Goal: Task Accomplishment & Management: Manage account settings

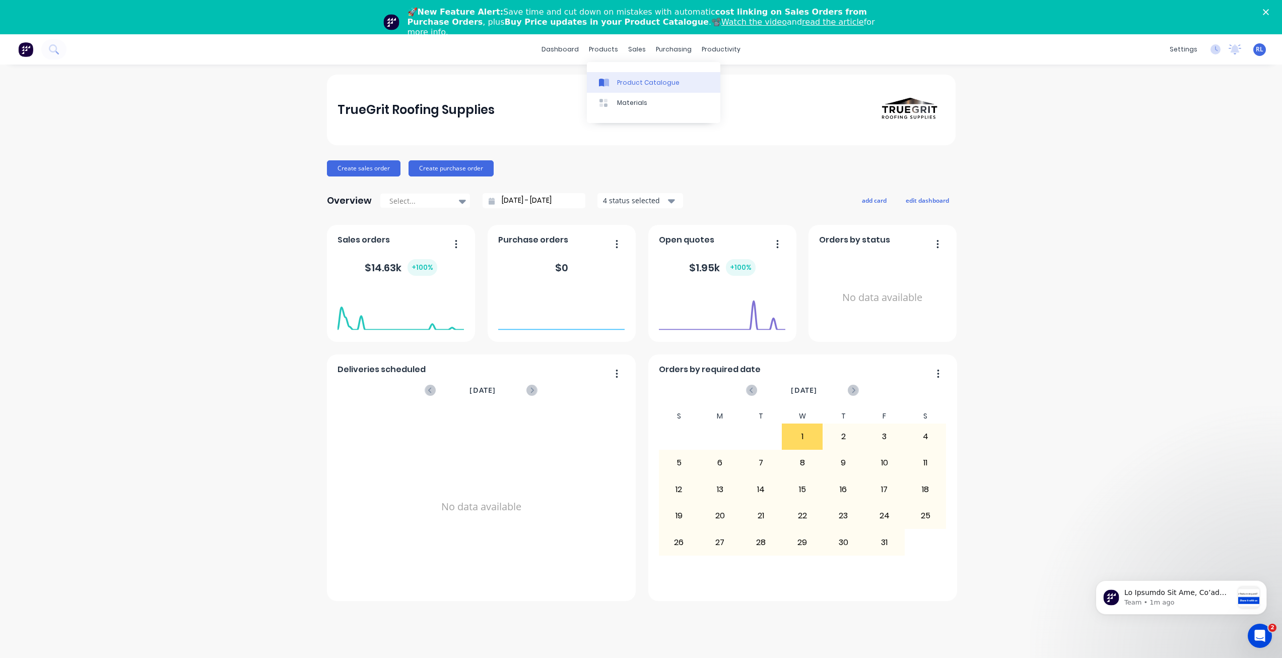
click at [624, 80] on div "Product Catalogue" at bounding box center [648, 82] width 62 height 9
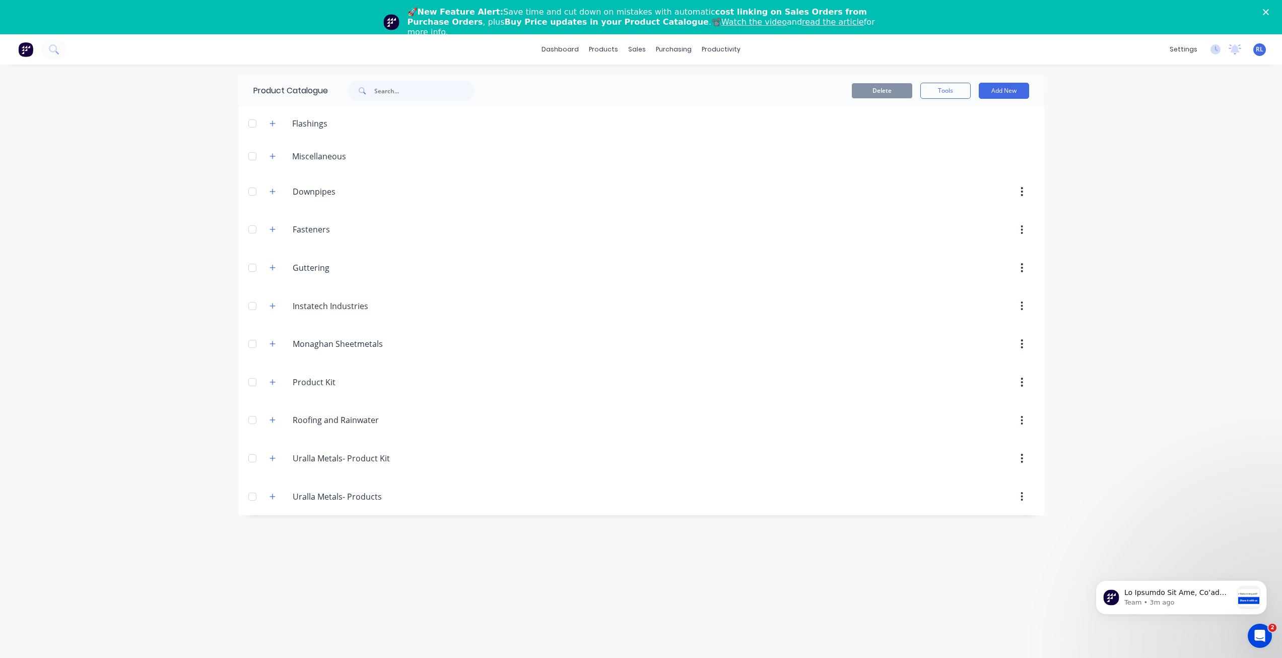
click at [1261, 49] on span "RL" at bounding box center [1260, 49] width 8 height 9
click at [276, 304] on button "button" at bounding box center [273, 305] width 13 height 13
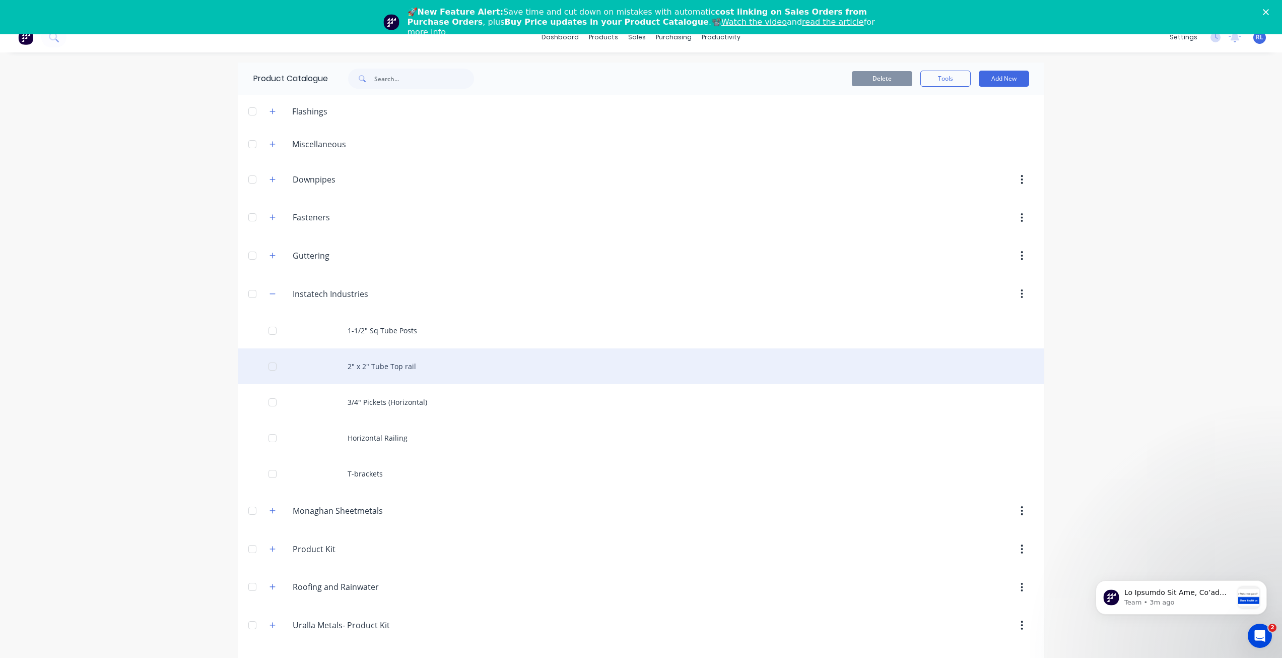
scroll to position [34, 0]
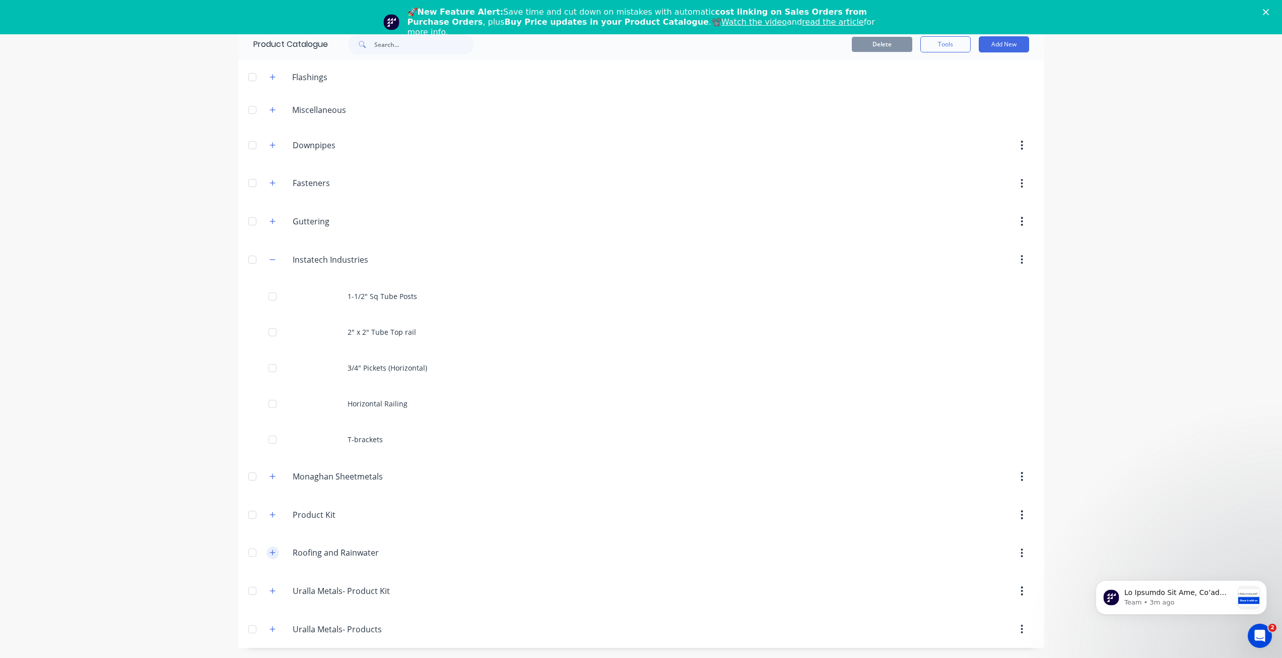
click at [271, 551] on icon "button" at bounding box center [273, 552] width 6 height 7
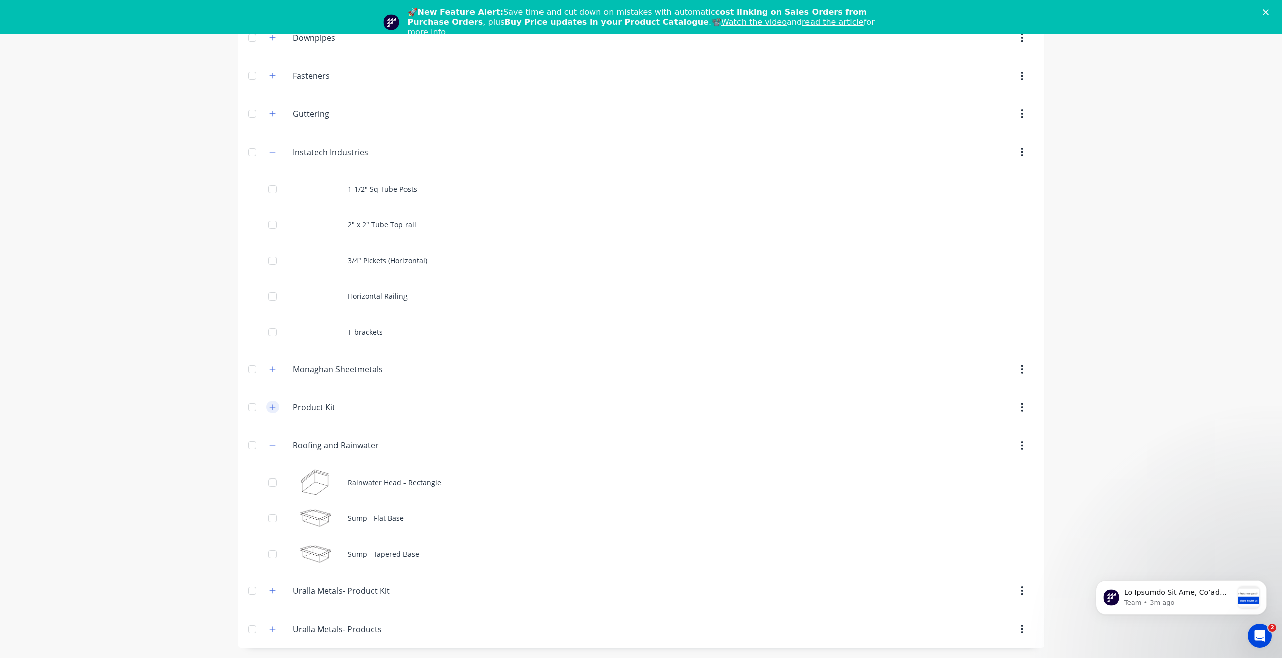
click at [267, 409] on button "button" at bounding box center [273, 407] width 13 height 13
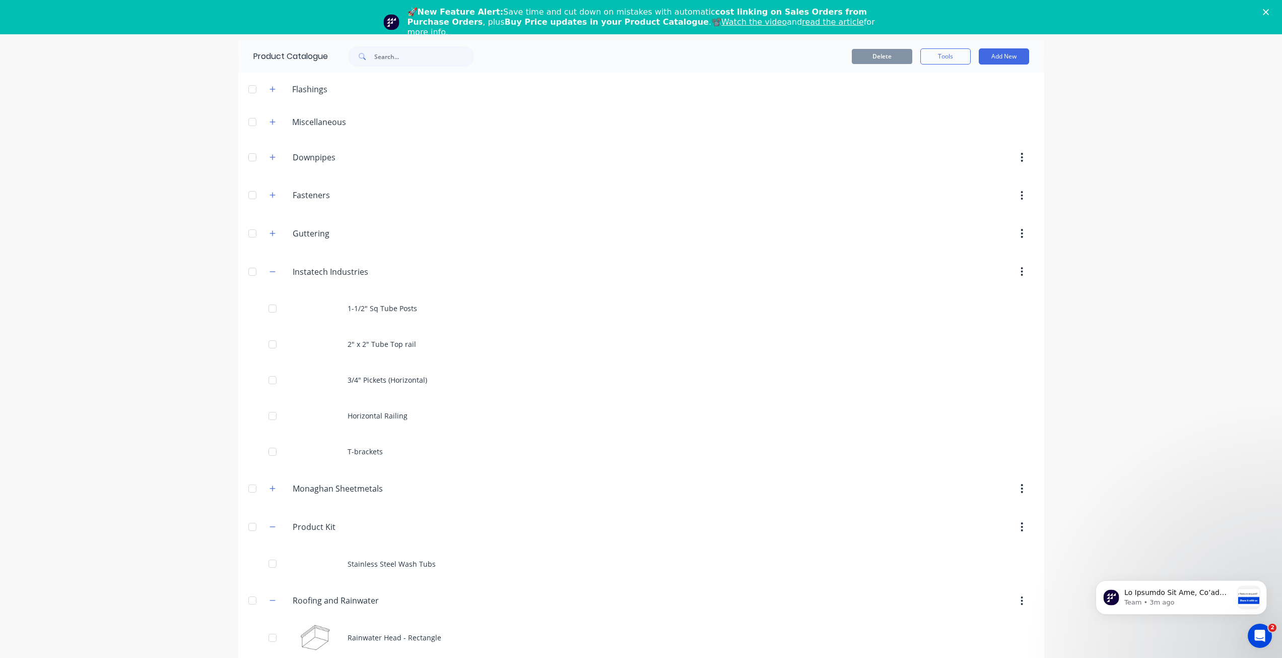
click at [1269, 10] on icon "Close" at bounding box center [1266, 12] width 6 height 6
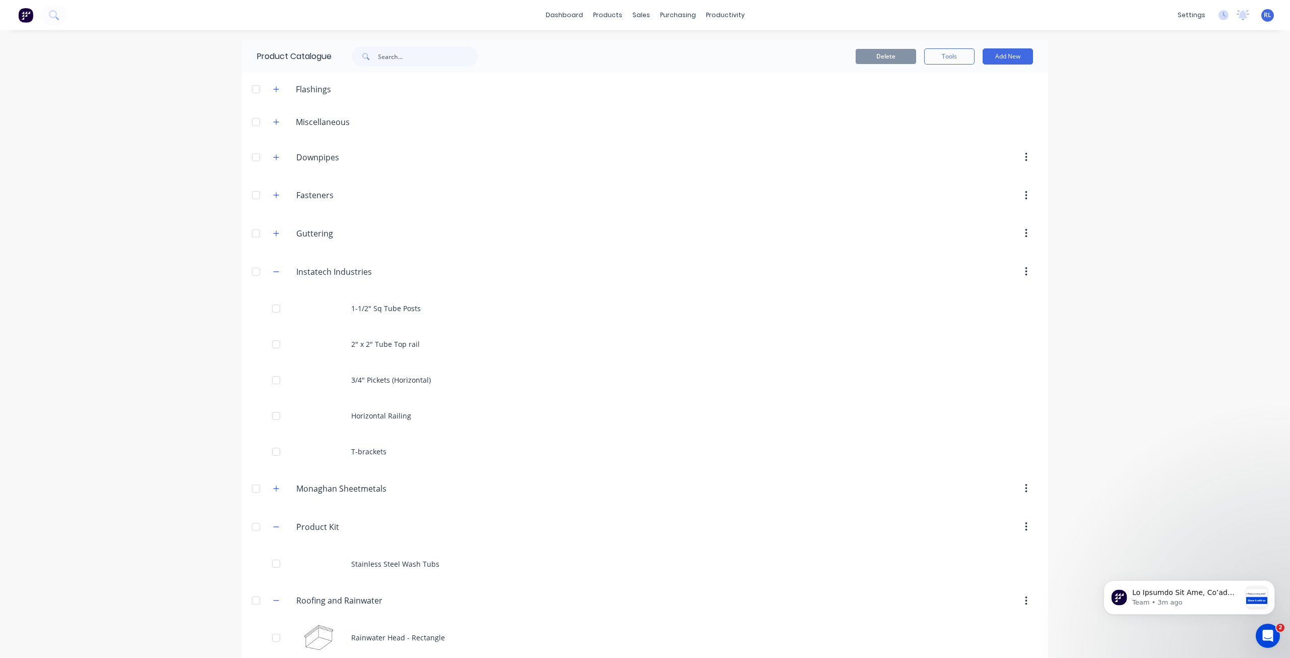
click at [22, 13] on img at bounding box center [25, 15] width 15 height 15
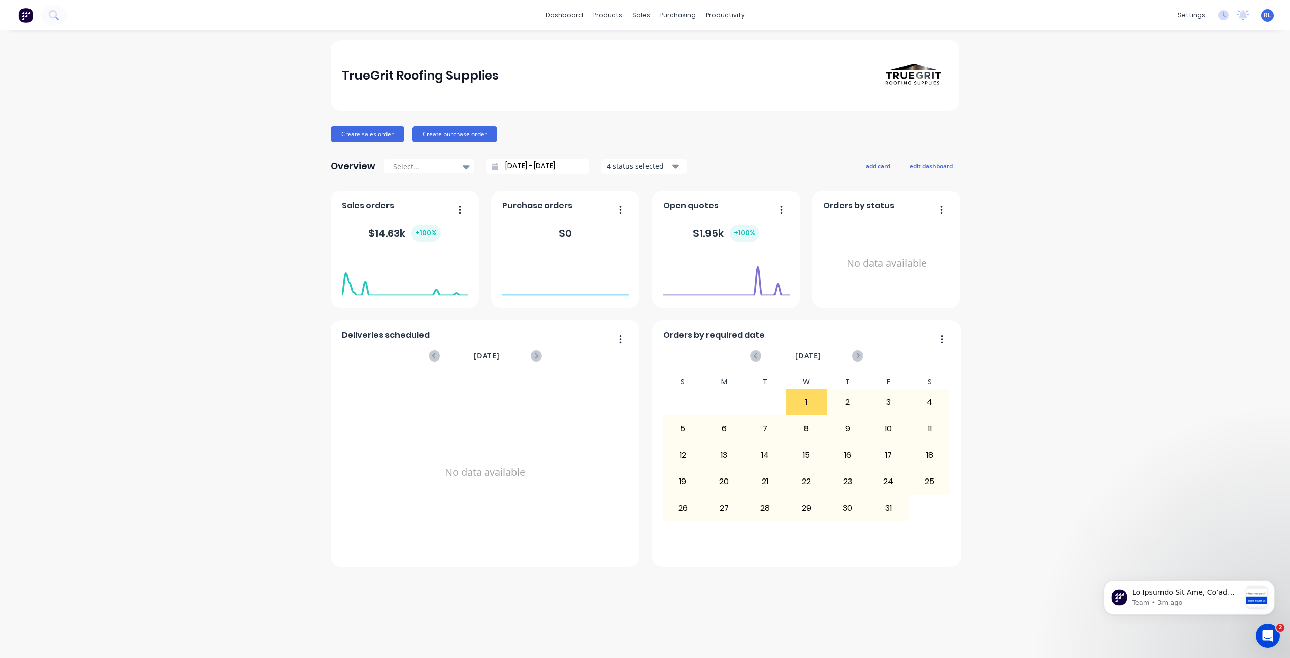
click at [1270, 14] on span "RL" at bounding box center [1268, 15] width 8 height 9
click at [1188, 128] on div "Sign out" at bounding box center [1181, 126] width 27 height 9
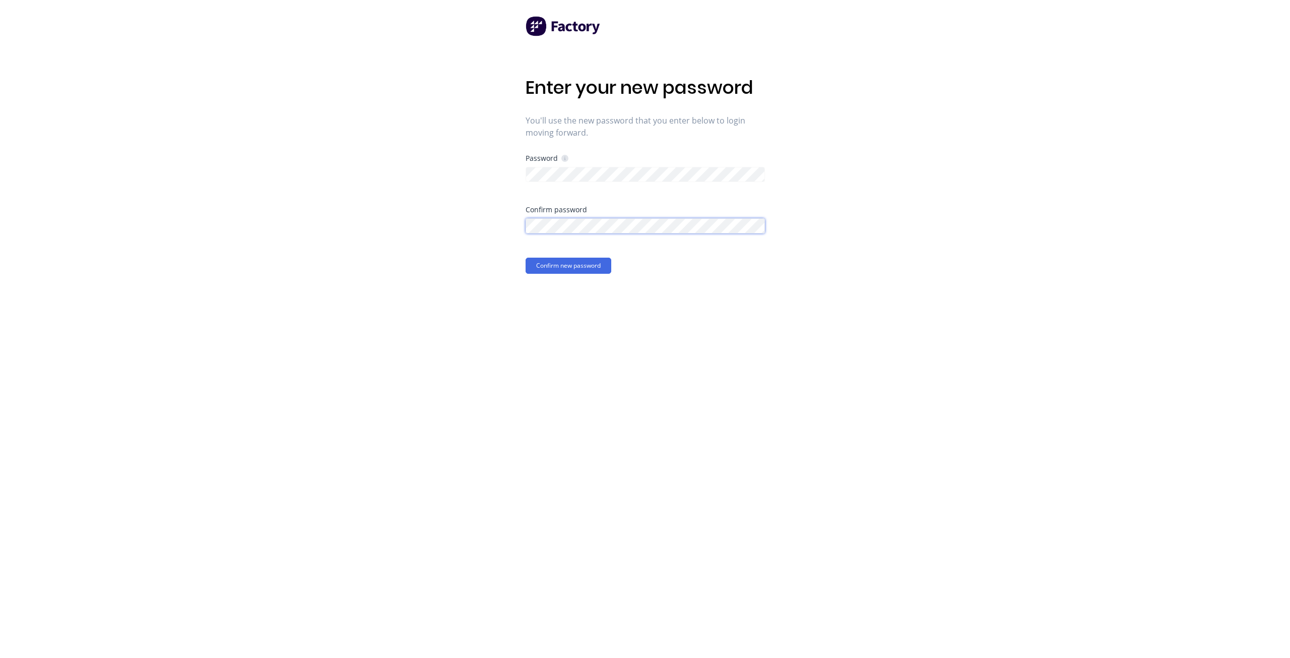
click at [526, 257] on button "Confirm new password" at bounding box center [569, 265] width 86 height 16
